Goal: Task Accomplishment & Management: Manage account settings

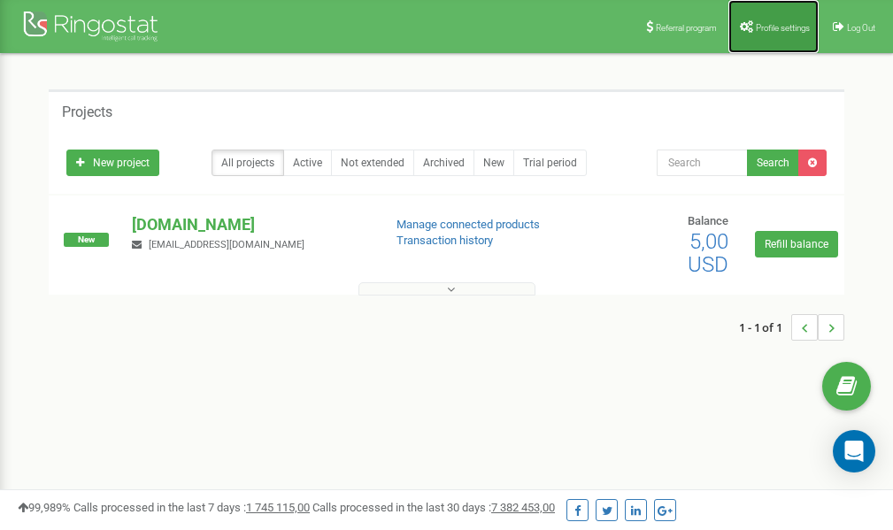
click at [759, 24] on span "Profile settings" at bounding box center [783, 28] width 54 height 10
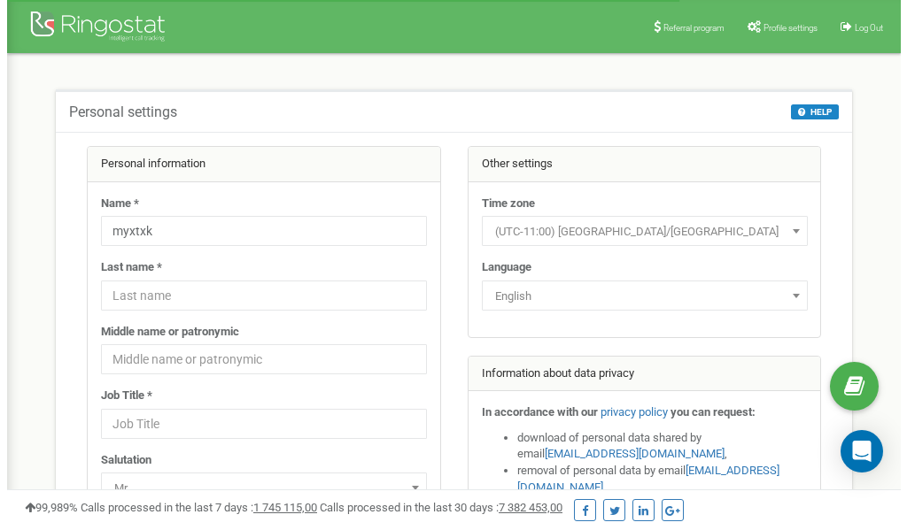
scroll to position [89, 0]
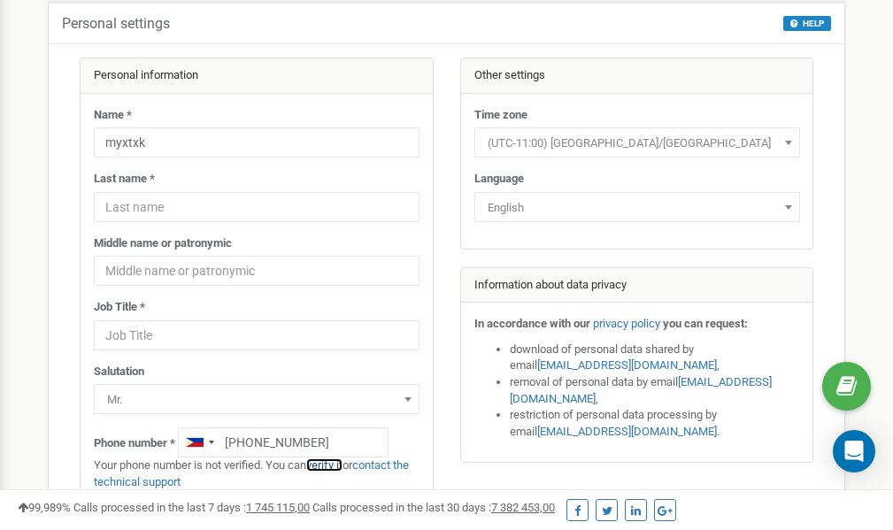
click at [335, 466] on link "verify it" at bounding box center [324, 465] width 36 height 13
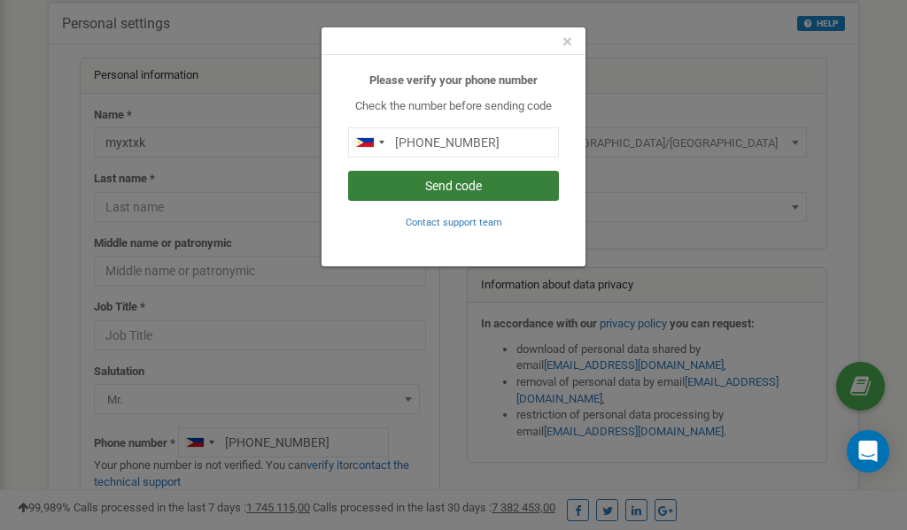
click at [413, 188] on button "Send code" at bounding box center [453, 186] width 211 height 30
